Goal: Information Seeking & Learning: Learn about a topic

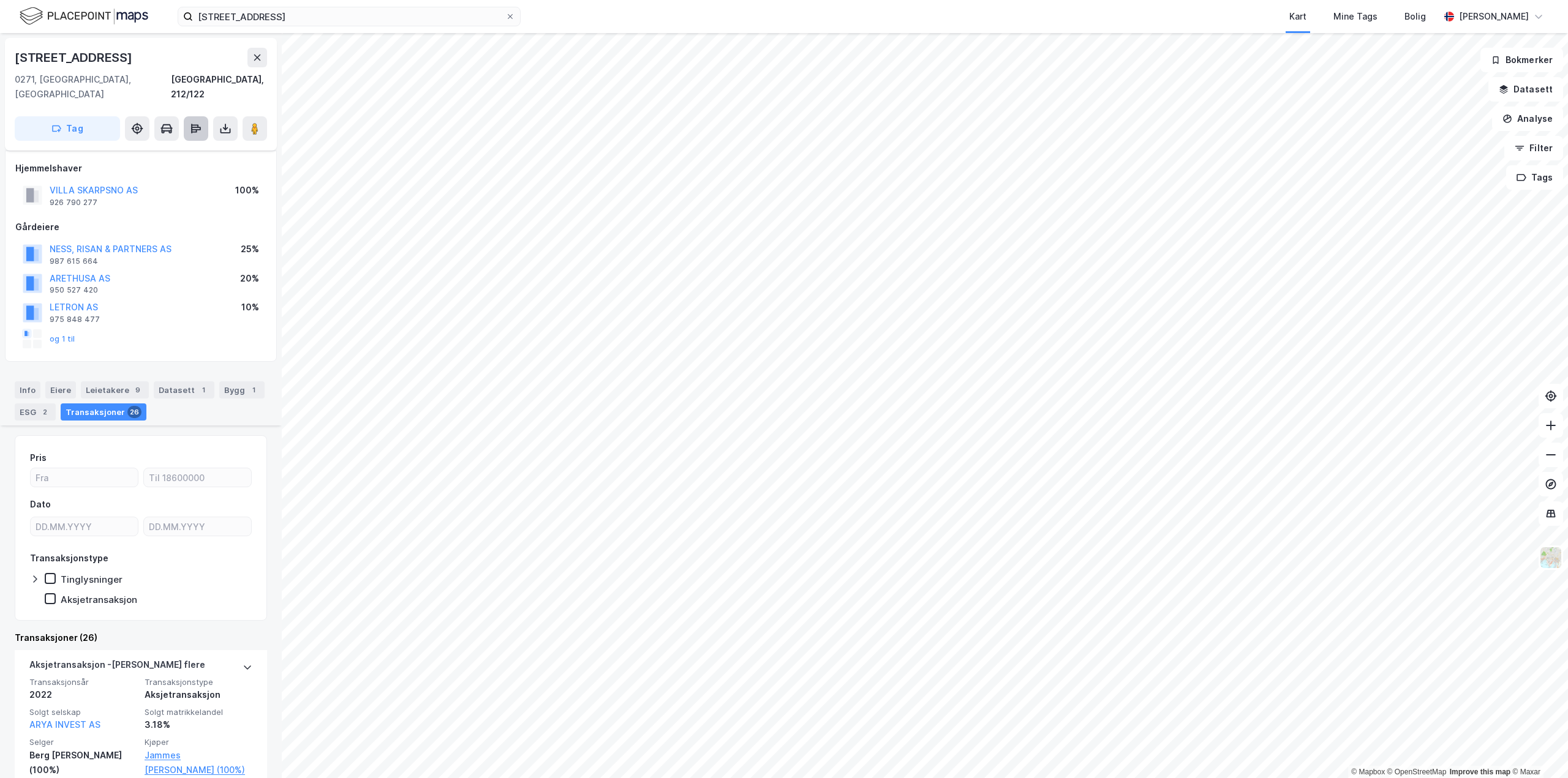
scroll to position [428, 0]
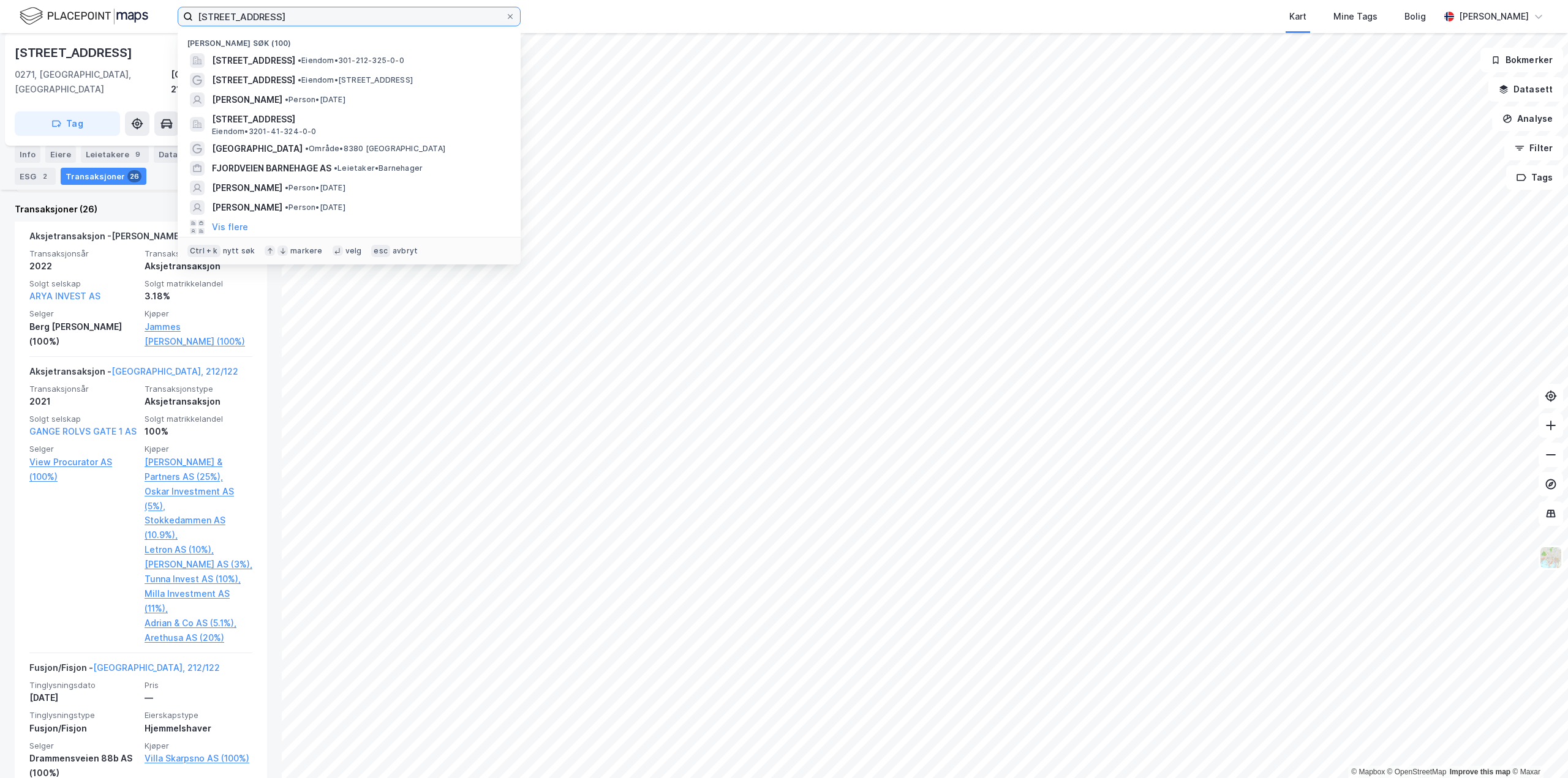
drag, startPoint x: 307, startPoint y: 24, endPoint x: 174, endPoint y: 25, distance: 133.0
click at [174, 25] on div "[STREET_ADDRESS]) [STREET_ADDRESS] • Eiendom • 301-212-325-0-0 [STREET_ADDRESS]…" at bounding box center [784, 16] width 1568 height 33
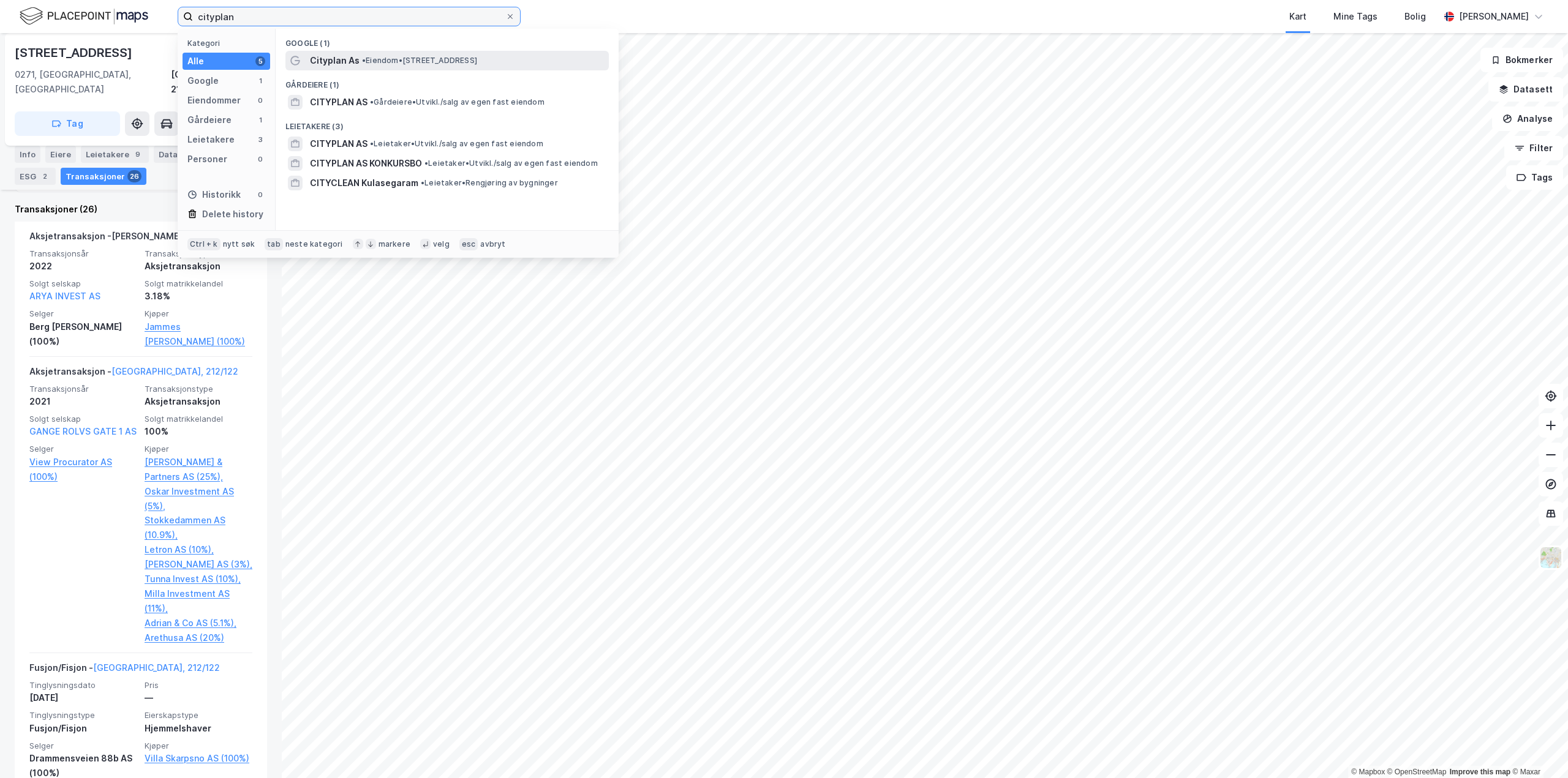
type input "cityplan"
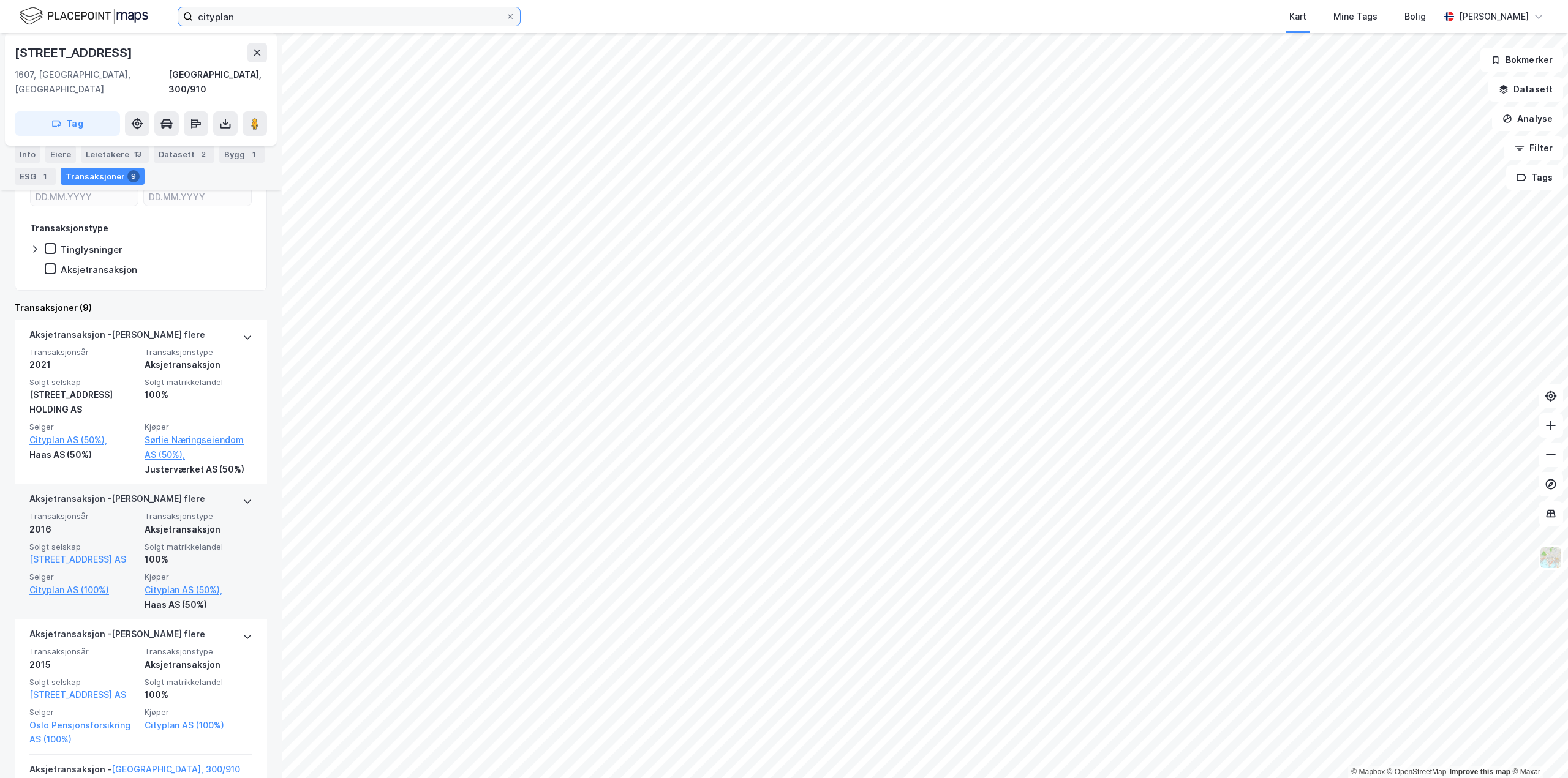
scroll to position [306, 0]
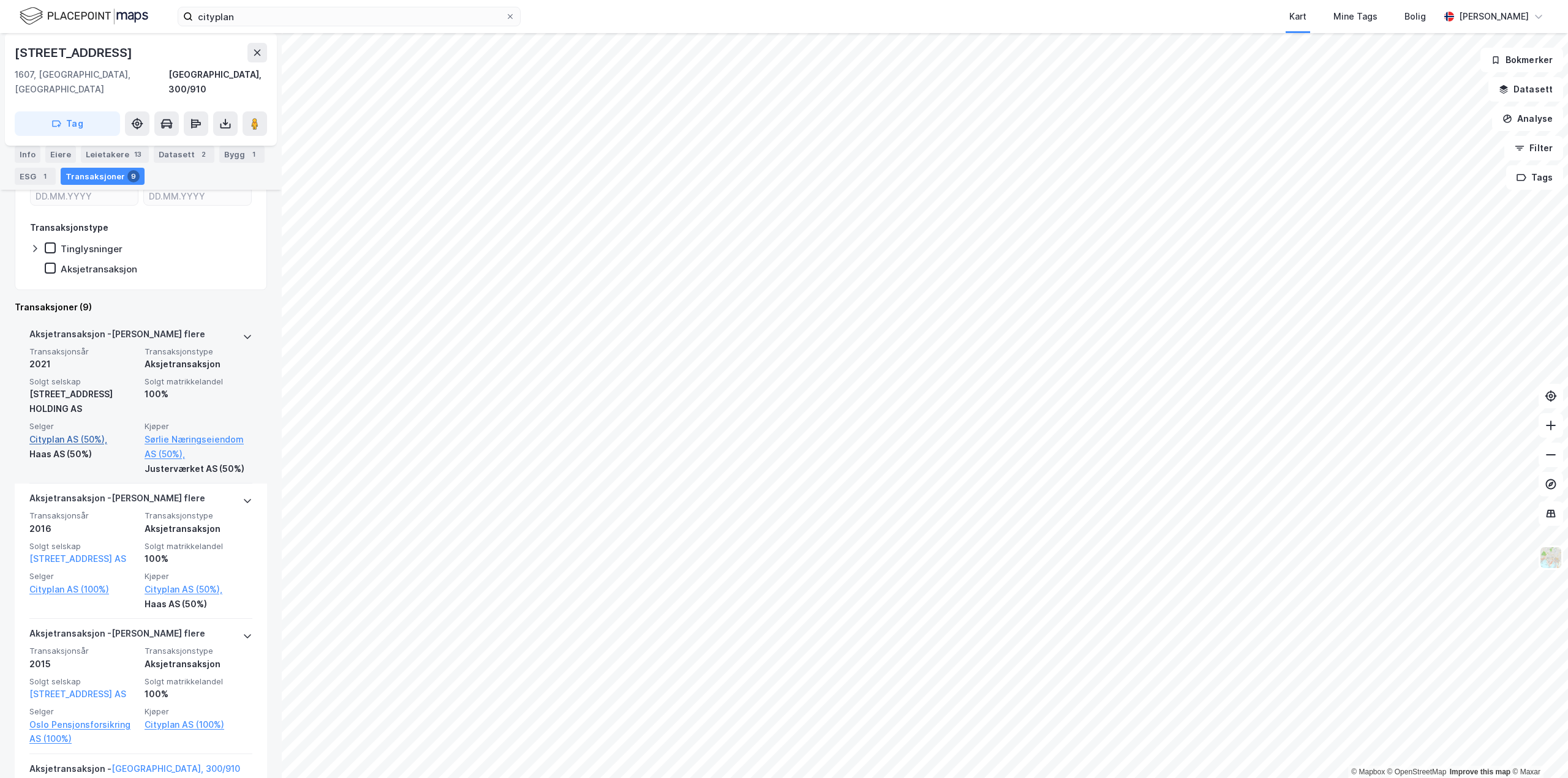
click at [74, 432] on link "Cityplan AS (50%)," at bounding box center [83, 440] width 108 height 15
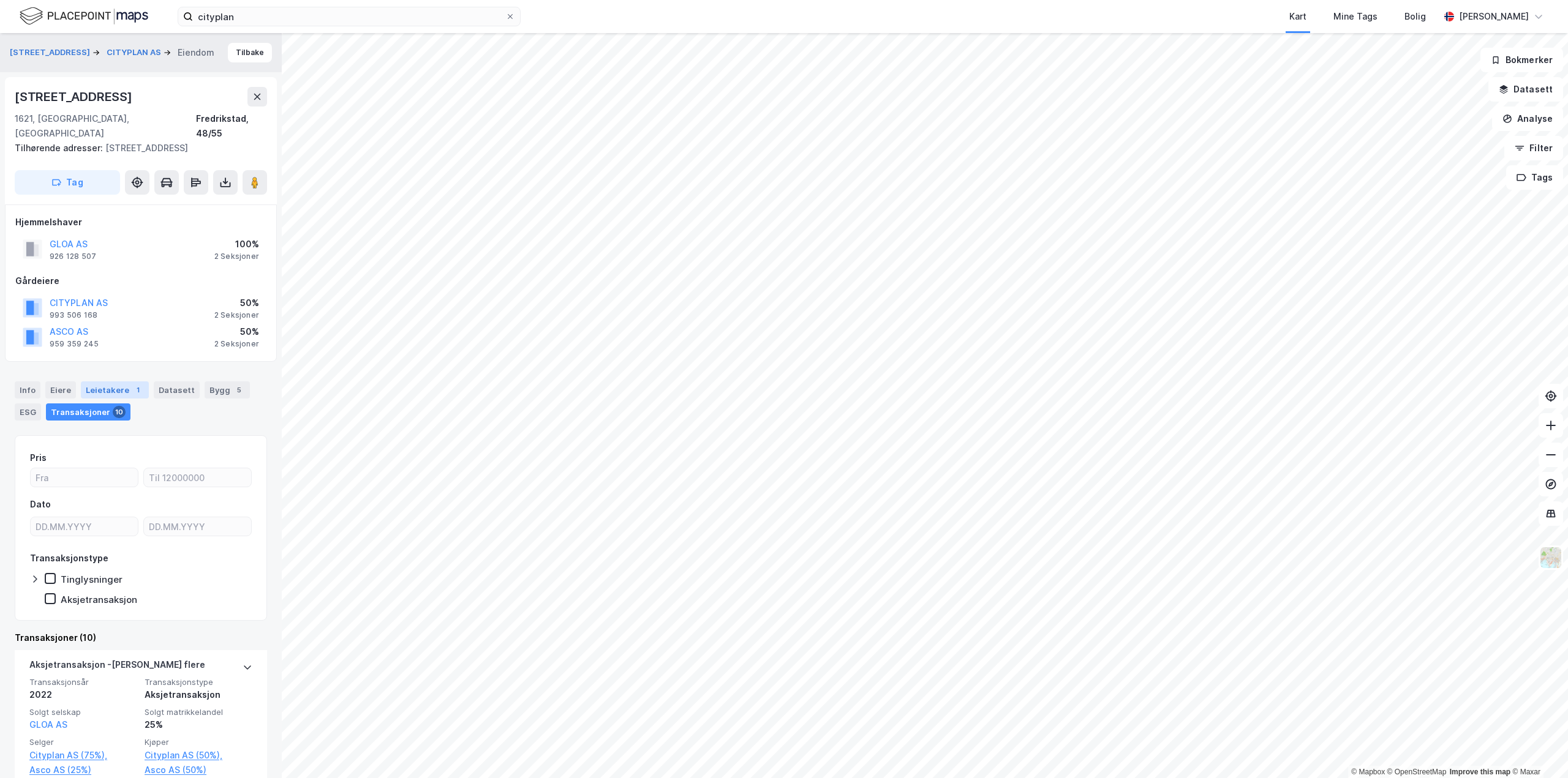
click at [95, 381] on div "Leietakere 1" at bounding box center [115, 390] width 68 height 17
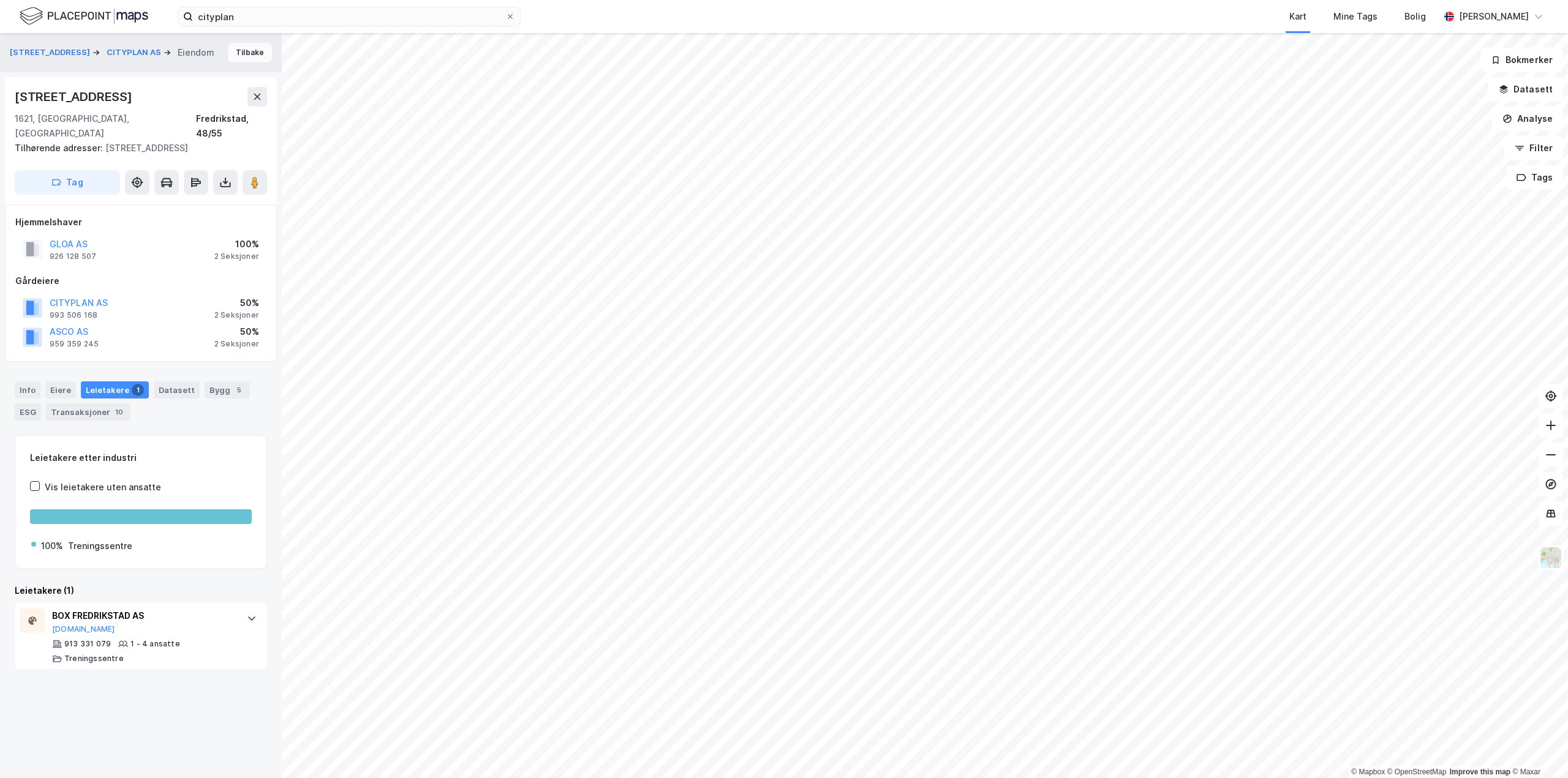
click at [229, 56] on button "Tilbake" at bounding box center [249, 53] width 44 height 20
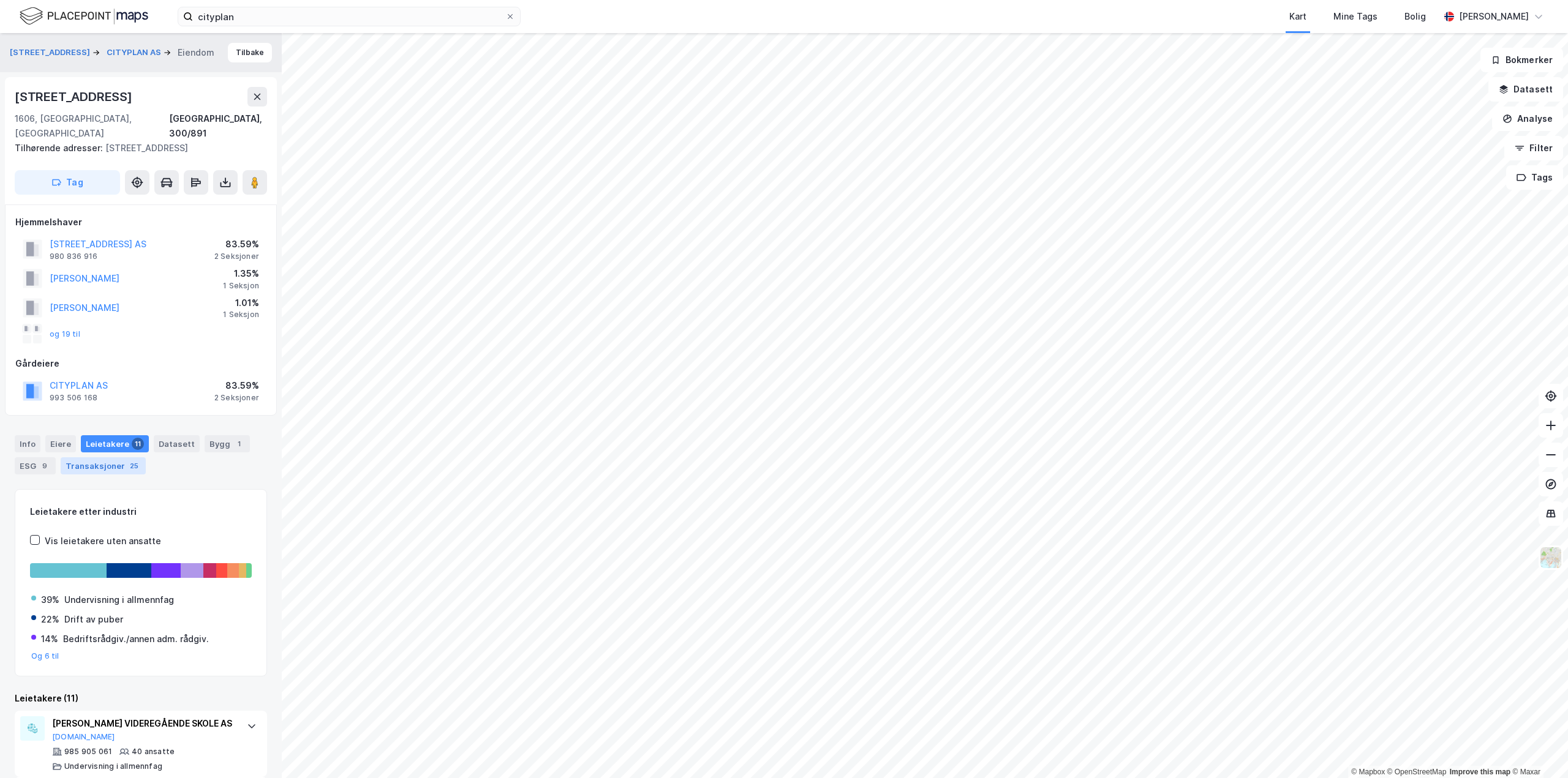
click at [119, 458] on div "Transaksjoner 25" at bounding box center [103, 466] width 85 height 17
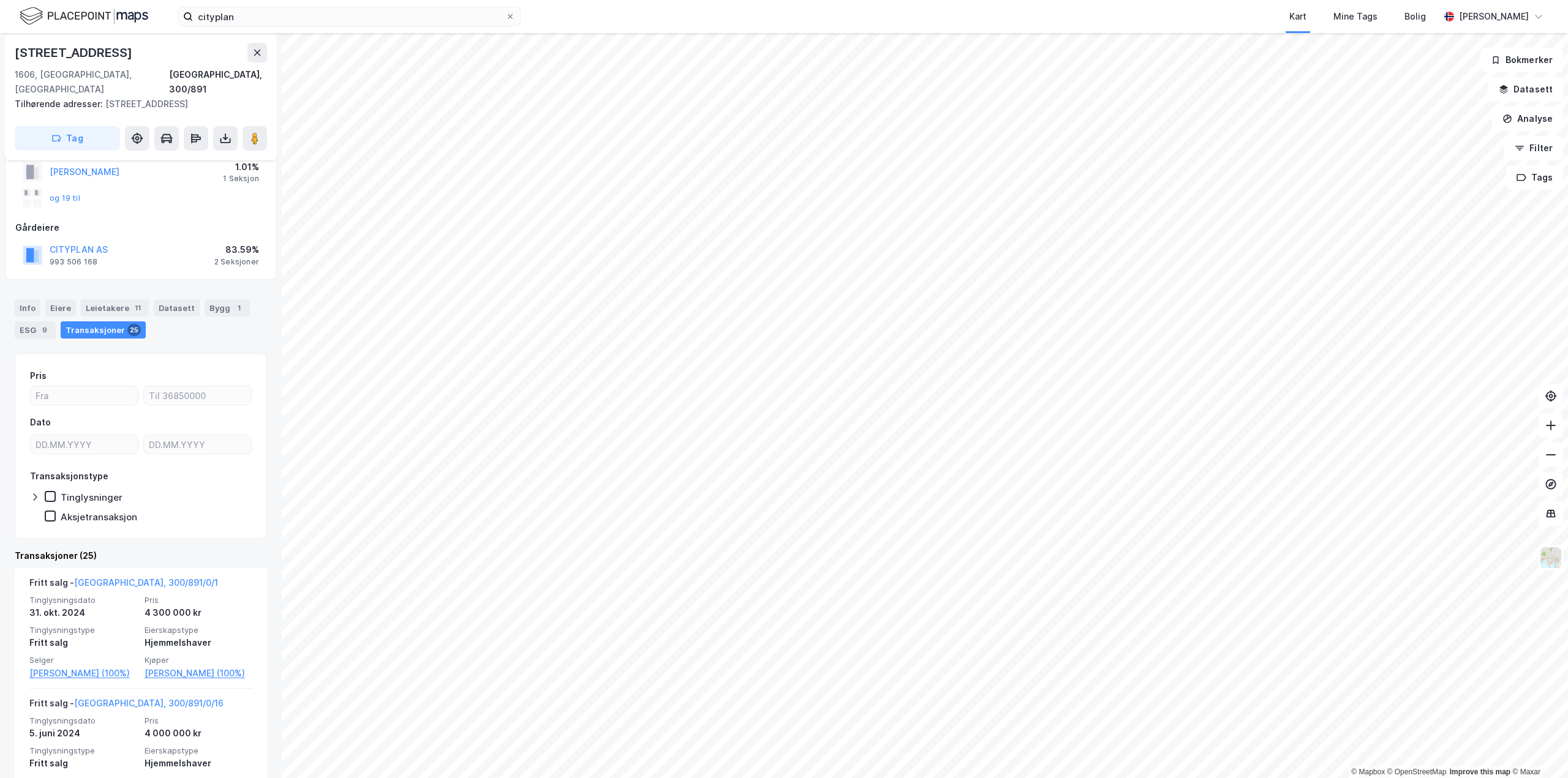
scroll to position [183, 0]
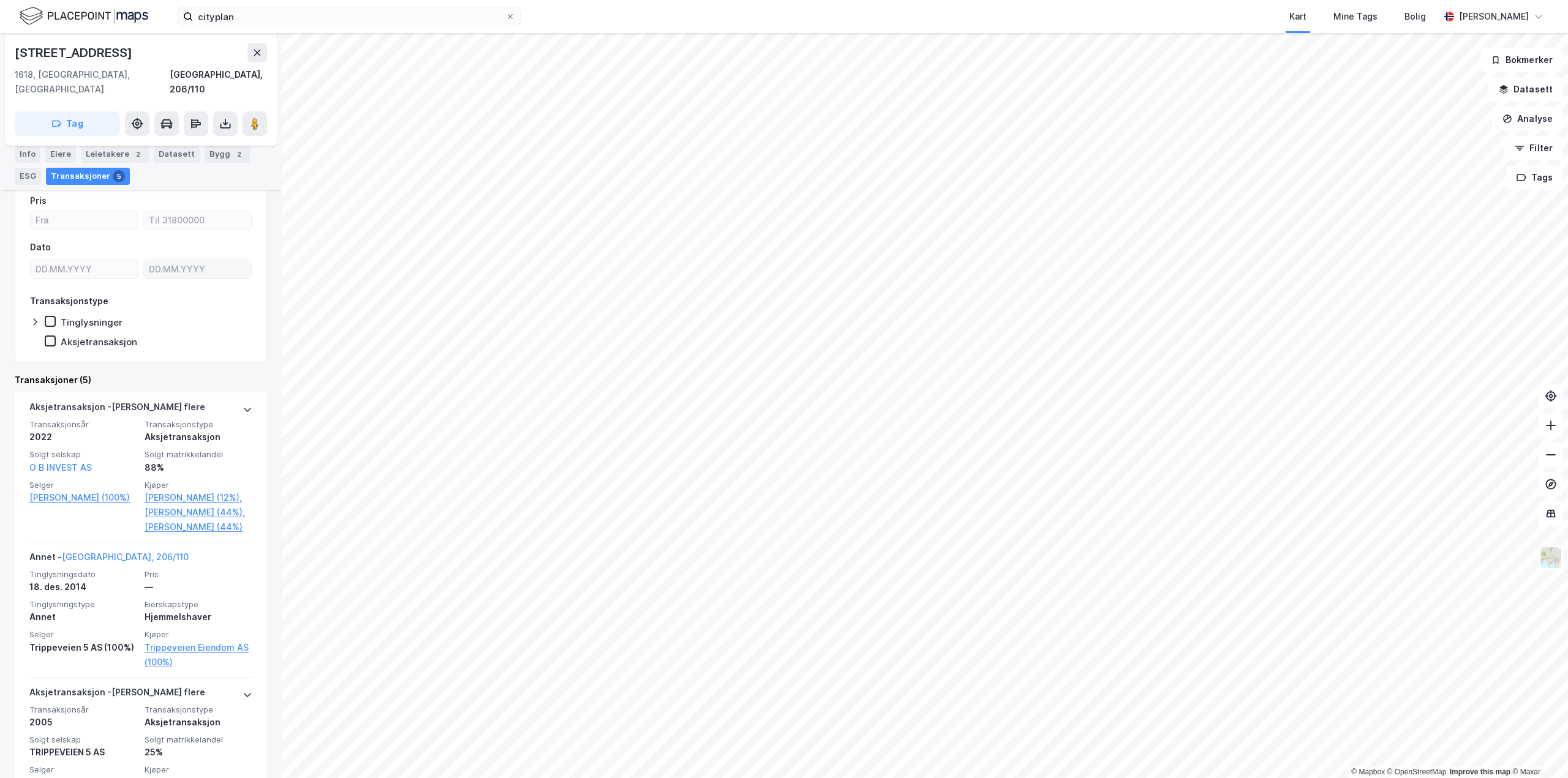
scroll to position [183, 0]
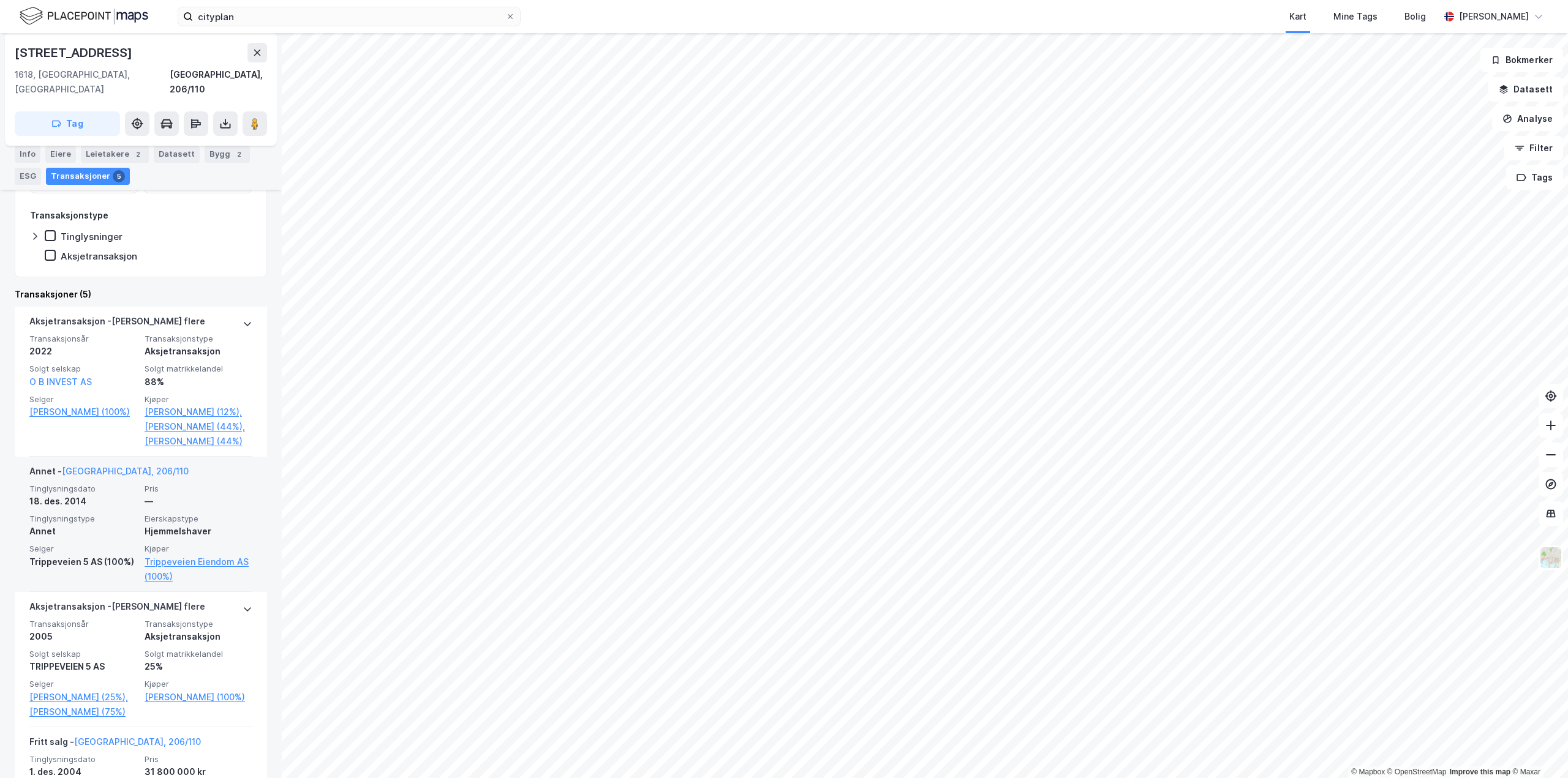
scroll to position [368, 0]
